Goal: Communication & Community: Answer question/provide support

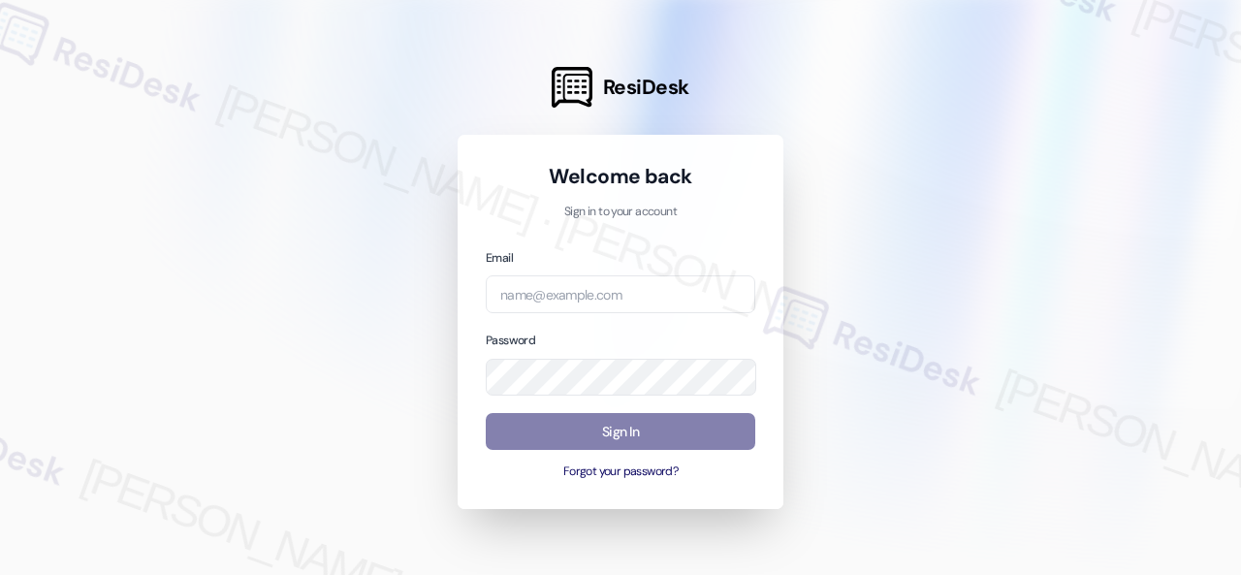
click at [183, 270] on div at bounding box center [620, 287] width 1241 height 575
click at [355, 60] on div at bounding box center [620, 287] width 1241 height 575
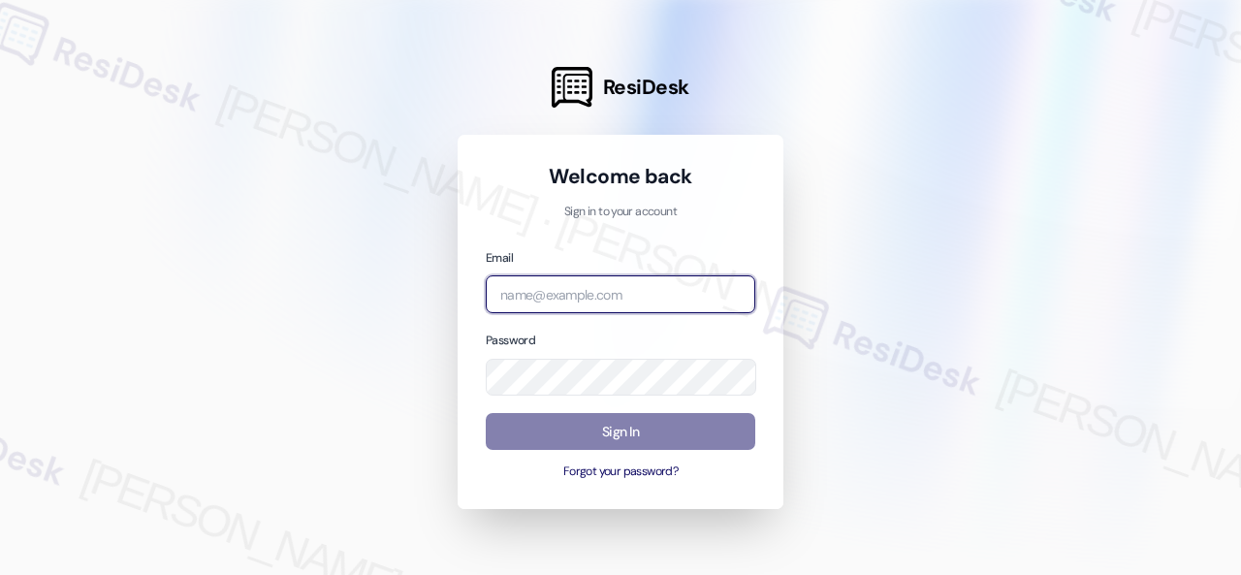
click at [560, 291] on input "email" at bounding box center [621, 294] width 270 height 38
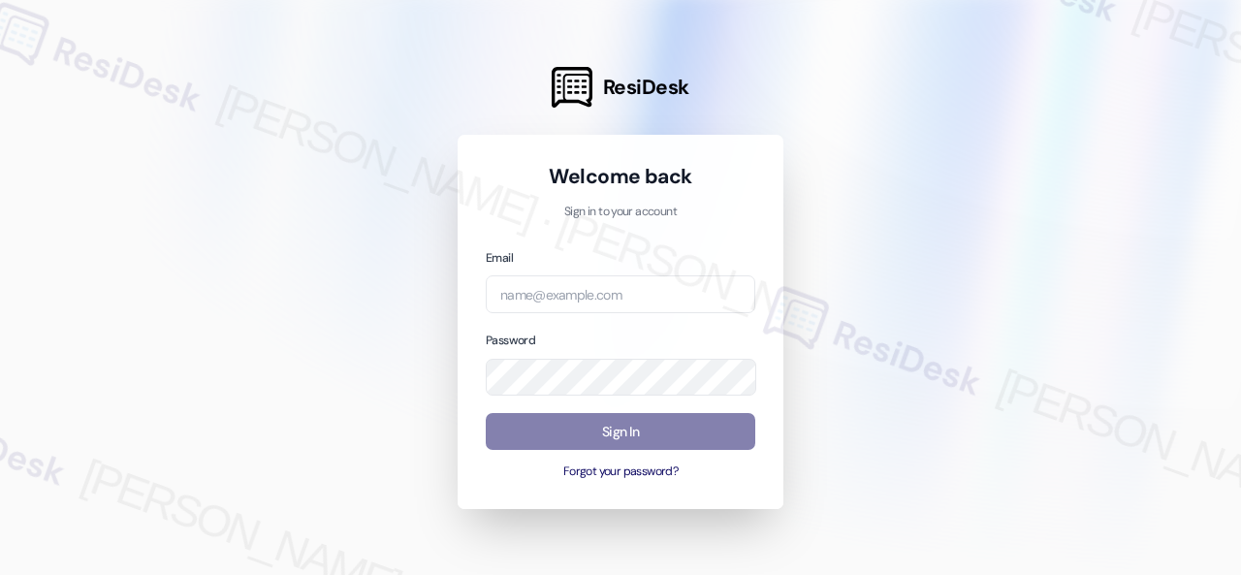
click at [227, 276] on div at bounding box center [620, 287] width 1241 height 575
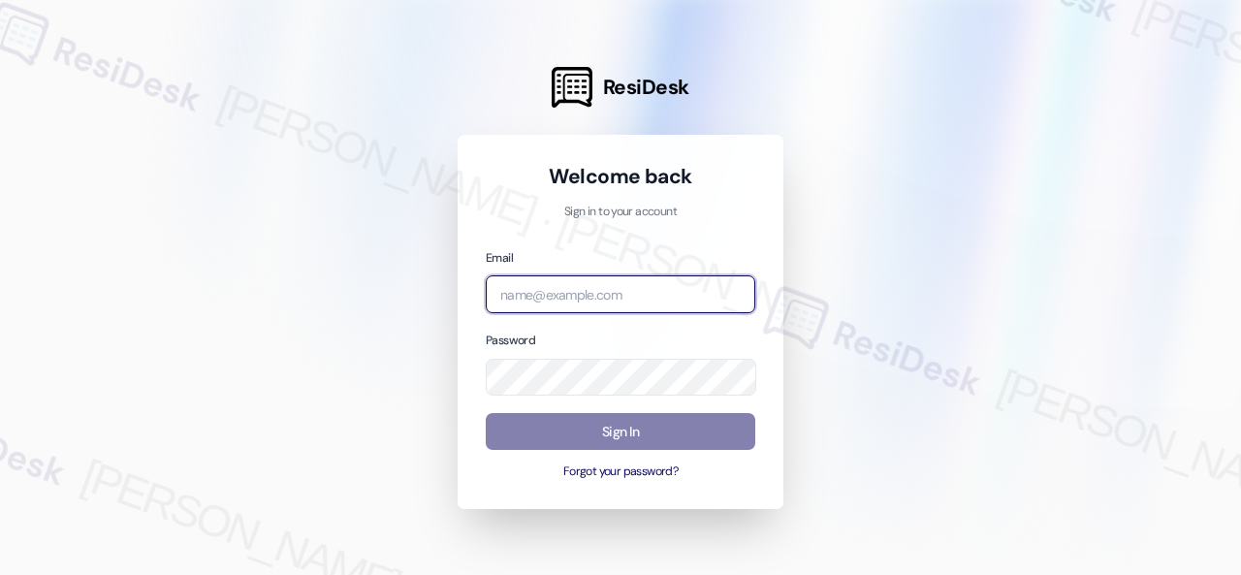
click at [526, 296] on input "email" at bounding box center [621, 294] width 270 height 38
paste input "[EMAIL_ADDRESS][PERSON_NAME][PERSON_NAME][PERSON_NAME][DOMAIN_NAME]"
type input "[EMAIL_ADDRESS][PERSON_NAME][PERSON_NAME][PERSON_NAME][DOMAIN_NAME]"
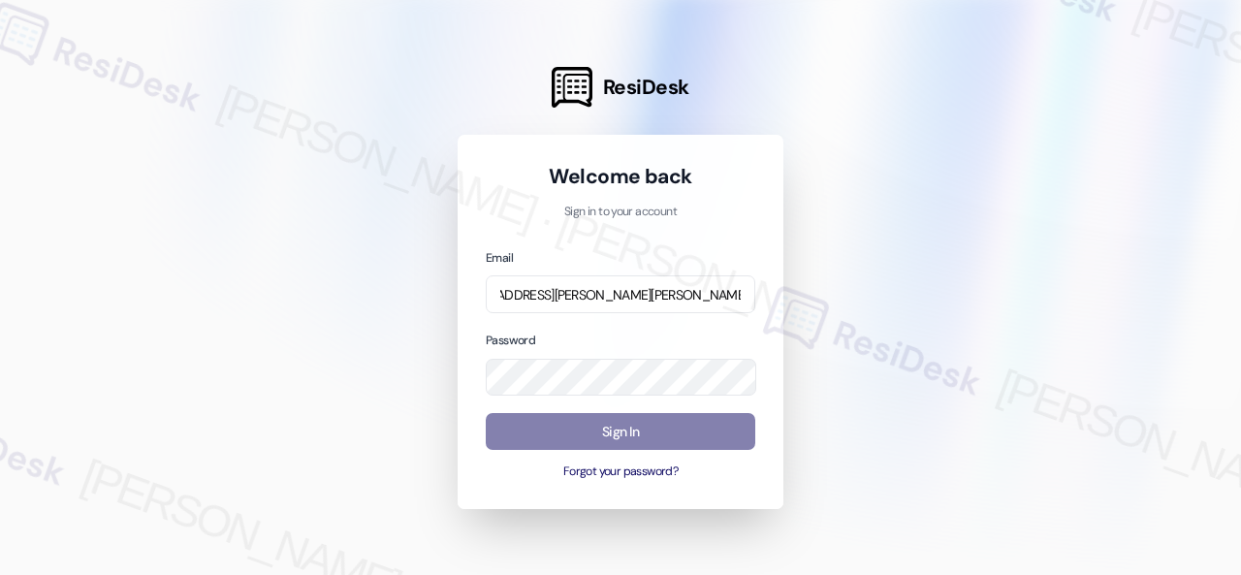
scroll to position [0, 0]
click at [303, 422] on div at bounding box center [620, 287] width 1241 height 575
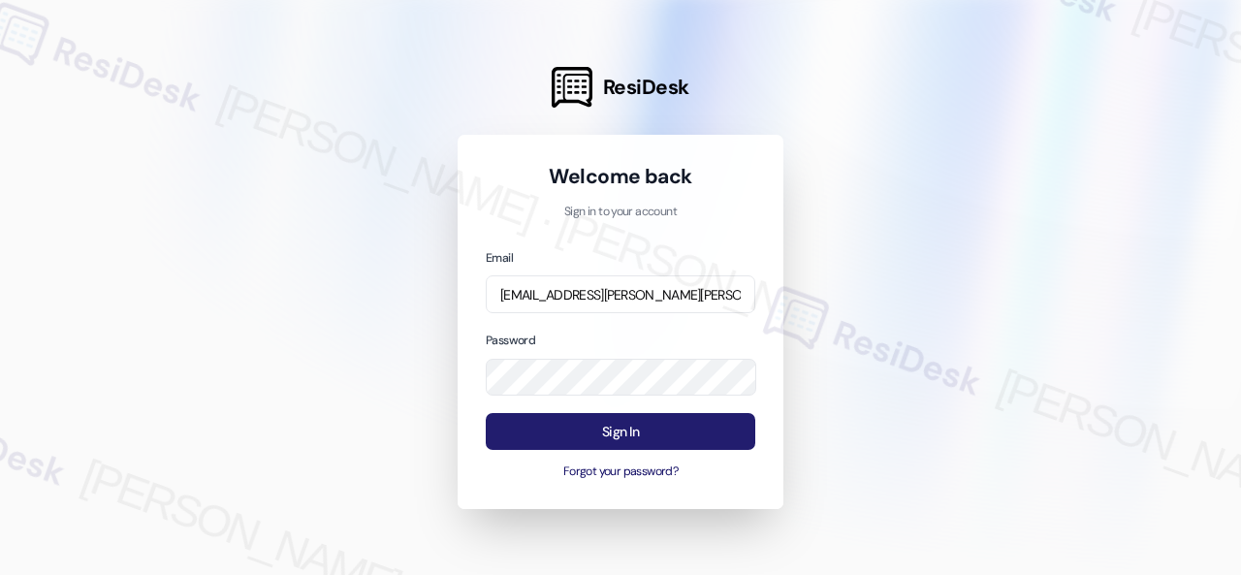
click at [642, 433] on button "Sign In" at bounding box center [621, 432] width 270 height 38
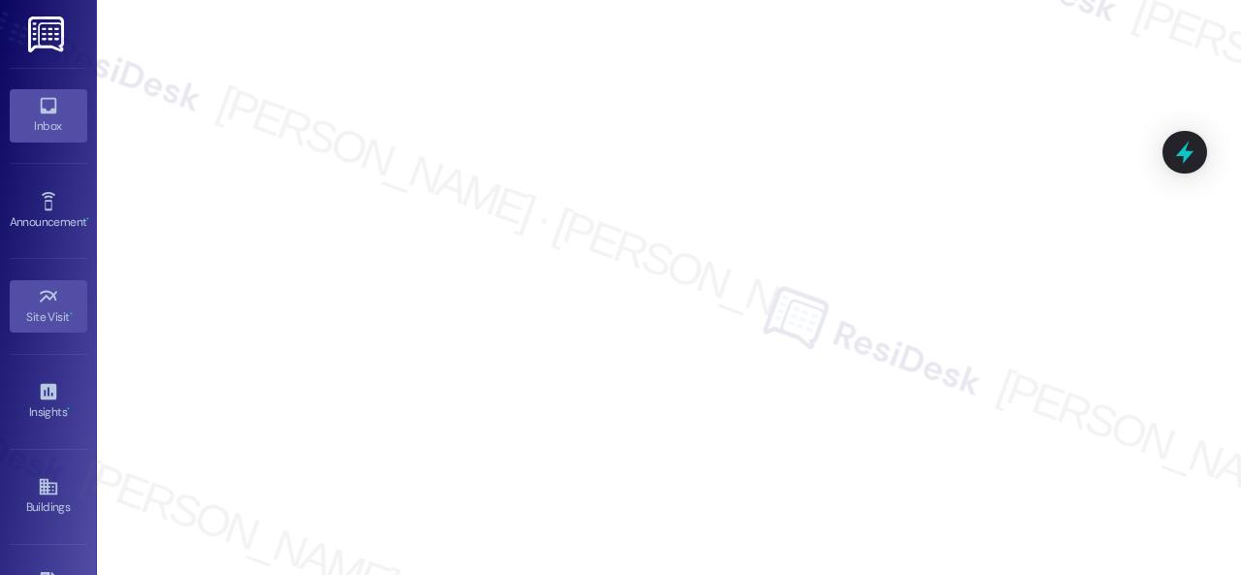
click at [39, 121] on div "Inbox" at bounding box center [48, 125] width 97 height 19
